Goal: Browse casually: Explore the website without a specific task or goal

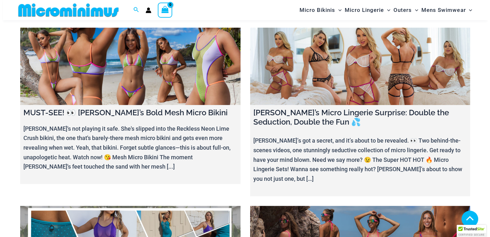
scroll to position [380, 0]
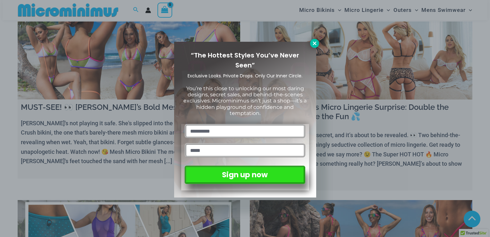
click at [312, 44] on icon at bounding box center [315, 43] width 6 height 6
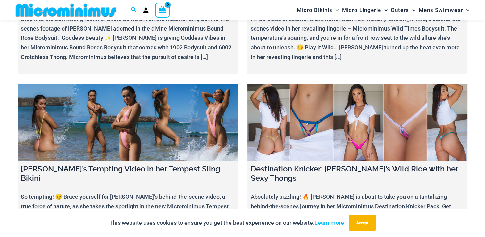
scroll to position [3777, 0]
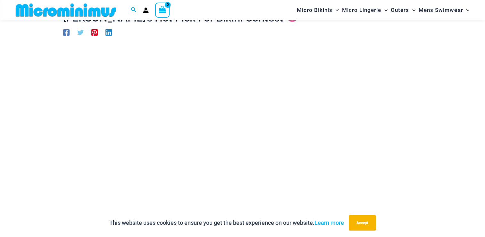
scroll to position [27, 0]
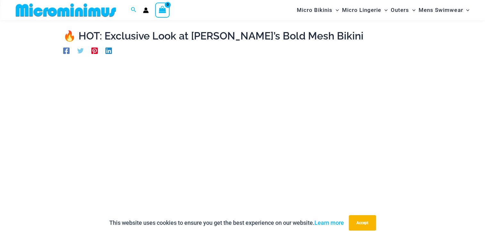
scroll to position [58, 0]
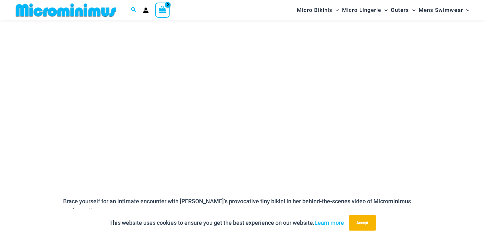
scroll to position [123, 0]
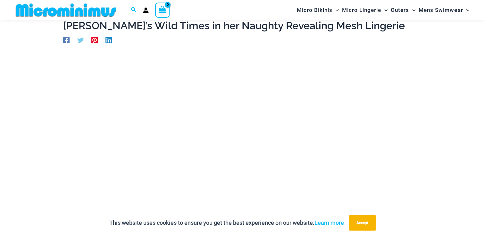
scroll to position [26, 0]
